Goal: Navigation & Orientation: Understand site structure

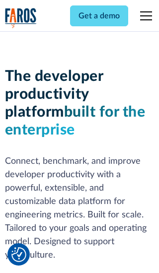
scroll to position [150, 0]
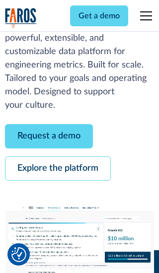
click at [49, 136] on link "Request a demo" at bounding box center [49, 136] width 88 height 24
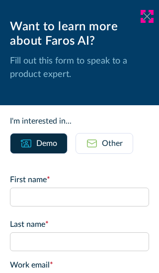
click at [147, 16] on icon at bounding box center [147, 15] width 8 height 7
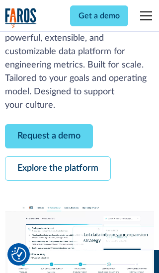
scroll to position [182, 0]
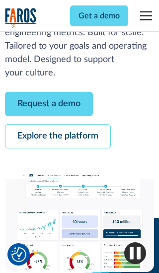
click at [58, 136] on link "Explore the platform" at bounding box center [58, 136] width 106 height 24
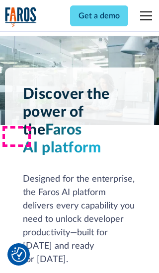
scroll to position [7473, 0]
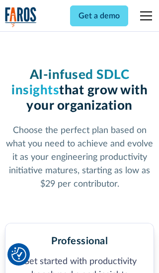
scroll to position [1545, 0]
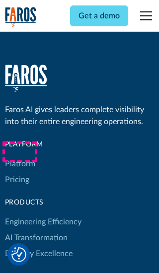
click at [19, 156] on link "Platform" at bounding box center [20, 164] width 30 height 16
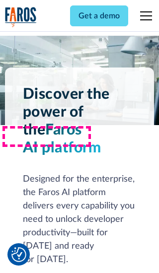
scroll to position [7792, 0]
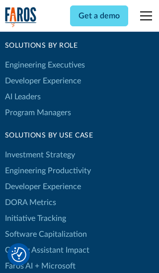
scroll to position [6139, 0]
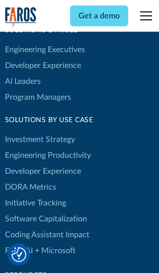
click at [30, 180] on link "DORA Metrics" at bounding box center [30, 188] width 51 height 16
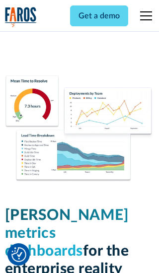
scroll to position [4358, 0]
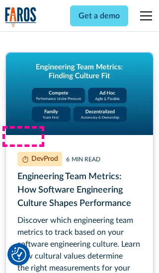
scroll to position [4509, 0]
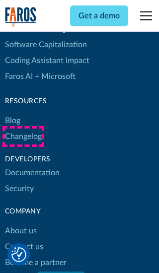
click at [23, 137] on link "Changelog" at bounding box center [23, 137] width 37 height 16
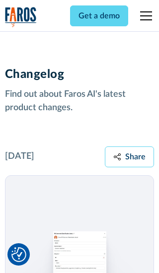
scroll to position [12014, 0]
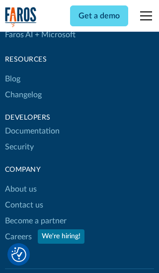
click at [20, 181] on link "About us" at bounding box center [21, 189] width 32 height 16
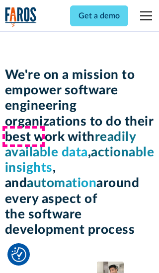
scroll to position [3417, 0]
